Goal: Information Seeking & Learning: Learn about a topic

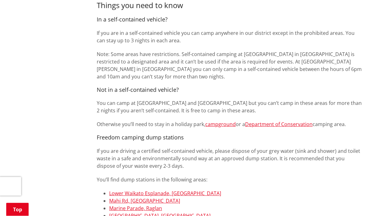
scroll to position [445, 0]
click at [278, 122] on link "Department of Conservation" at bounding box center [278, 124] width 67 height 7
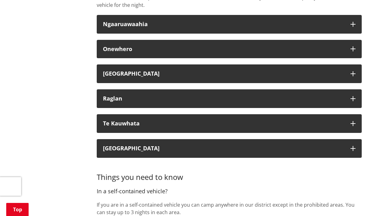
scroll to position [272, 0]
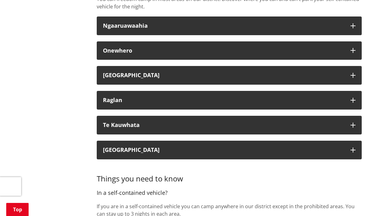
click at [355, 73] on button "Port Waikato" at bounding box center [229, 75] width 265 height 19
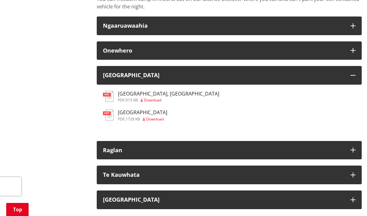
click at [352, 73] on icon "button" at bounding box center [352, 75] width 5 height 5
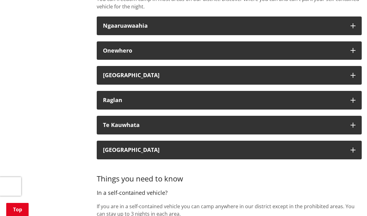
click at [356, 24] on button "Ngaaruawaahia" at bounding box center [229, 25] width 265 height 19
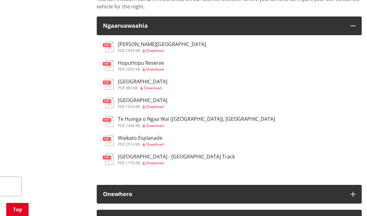
click at [353, 28] on button "Ngaaruawaahia" at bounding box center [229, 25] width 265 height 19
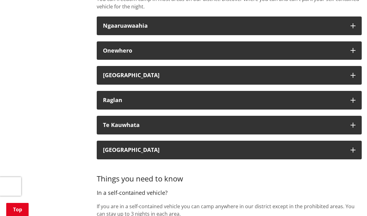
click at [354, 149] on icon "button" at bounding box center [352, 149] width 5 height 5
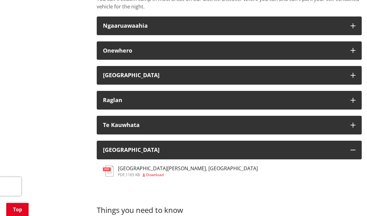
click at [354, 147] on icon "button" at bounding box center [352, 149] width 5 height 5
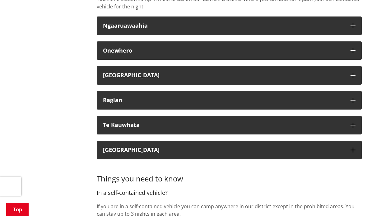
click at [351, 120] on button "Te Kauwhata" at bounding box center [229, 125] width 265 height 19
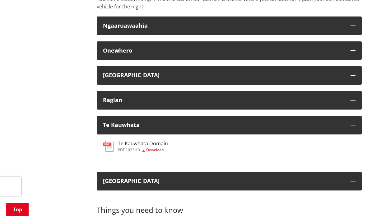
click at [353, 122] on icon "button" at bounding box center [352, 124] width 5 height 5
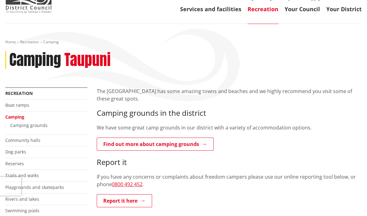
scroll to position [38, 0]
click at [20, 161] on link "Reserves" at bounding box center [14, 163] width 19 height 6
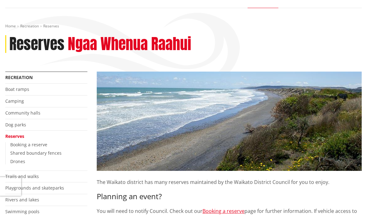
scroll to position [48, 0]
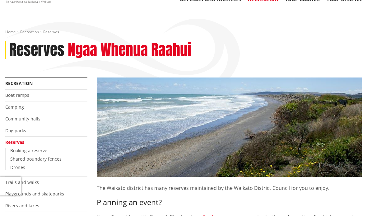
click at [18, 107] on link "Camping" at bounding box center [14, 107] width 19 height 6
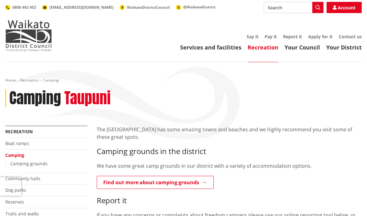
click at [190, 180] on link "Find out more about camping grounds" at bounding box center [155, 182] width 117 height 13
